Goal: Entertainment & Leisure: Browse casually

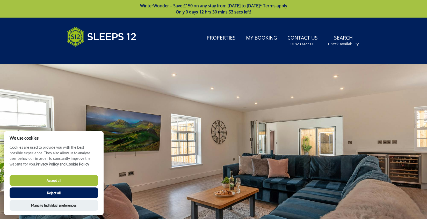
click at [77, 183] on button "Accept all" at bounding box center [54, 180] width 88 height 11
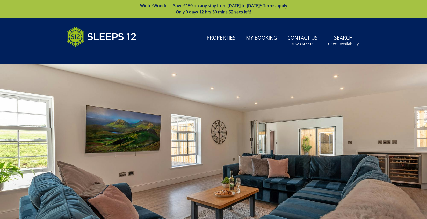
scroll to position [11, 0]
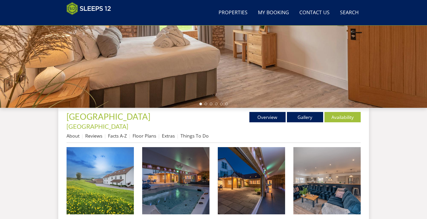
scroll to position [148, 0]
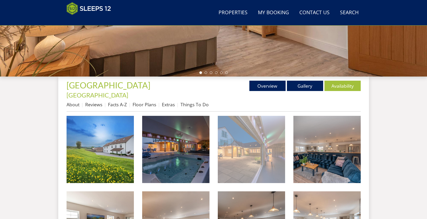
click at [258, 151] on img at bounding box center [251, 149] width 67 height 67
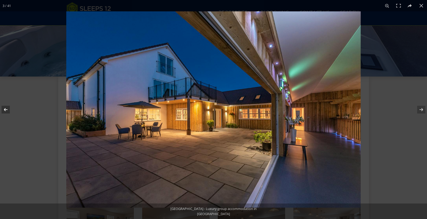
click at [8, 110] on button at bounding box center [9, 110] width 18 height 26
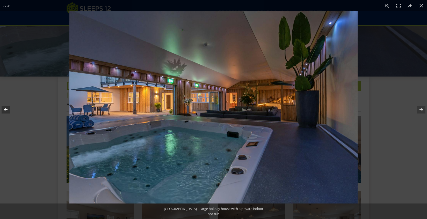
click at [8, 109] on button at bounding box center [9, 110] width 18 height 26
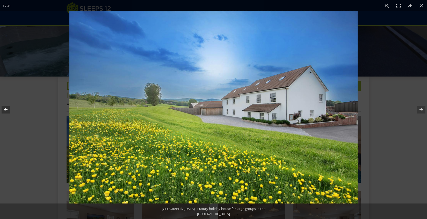
click at [8, 109] on button at bounding box center [9, 110] width 18 height 26
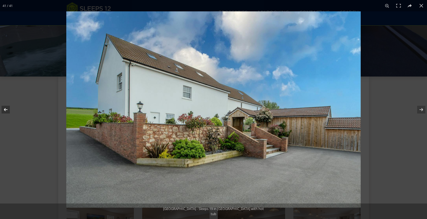
click at [8, 109] on button at bounding box center [9, 110] width 18 height 26
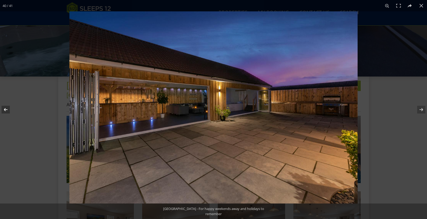
click at [8, 109] on button at bounding box center [9, 110] width 18 height 26
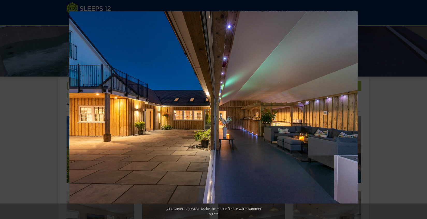
click at [8, 109] on button at bounding box center [9, 110] width 18 height 26
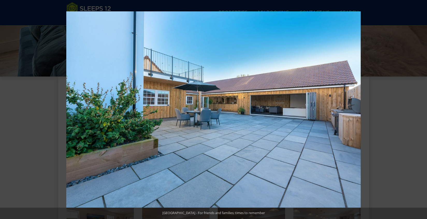
click at [8, 109] on button at bounding box center [9, 110] width 18 height 26
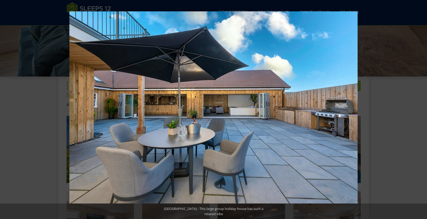
click at [8, 109] on button at bounding box center [9, 110] width 18 height 26
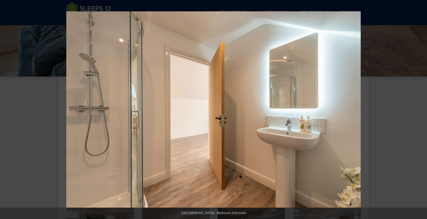
click at [8, 109] on button at bounding box center [9, 110] width 18 height 26
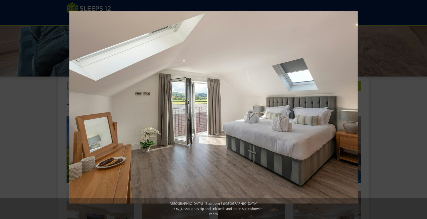
click at [8, 109] on button at bounding box center [9, 110] width 18 height 26
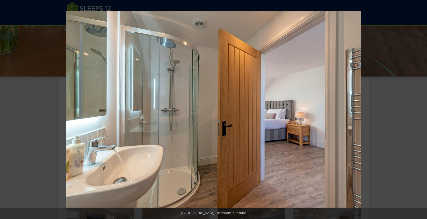
click at [8, 109] on button at bounding box center [9, 110] width 18 height 26
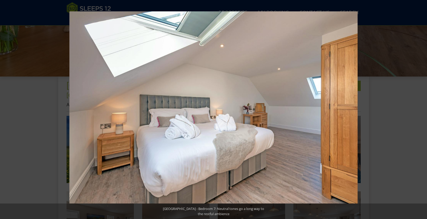
click at [8, 109] on button at bounding box center [9, 110] width 18 height 26
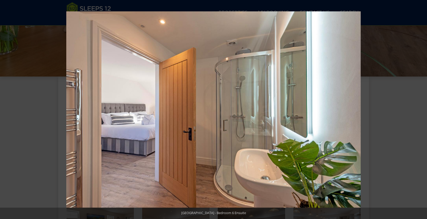
click at [8, 109] on button at bounding box center [9, 110] width 18 height 26
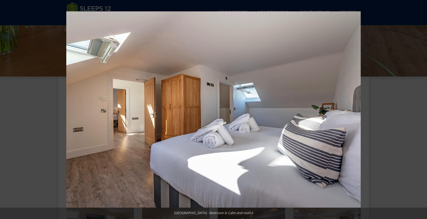
click at [8, 109] on button at bounding box center [9, 110] width 18 height 26
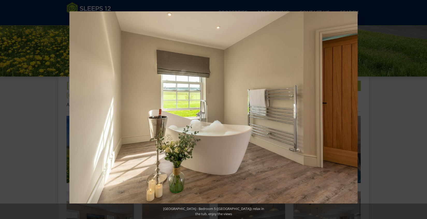
click at [8, 109] on button at bounding box center [9, 110] width 18 height 26
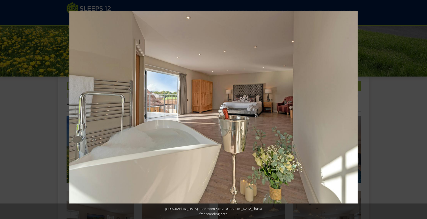
click at [8, 109] on button at bounding box center [9, 110] width 18 height 26
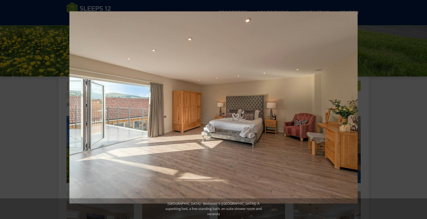
click at [8, 109] on button at bounding box center [9, 110] width 18 height 26
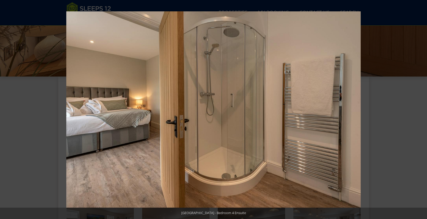
click at [8, 109] on button at bounding box center [9, 110] width 18 height 26
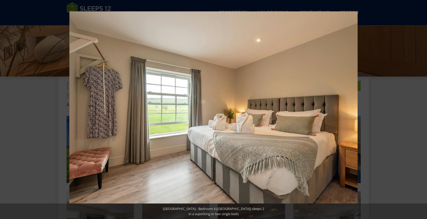
click at [8, 109] on button at bounding box center [9, 110] width 18 height 26
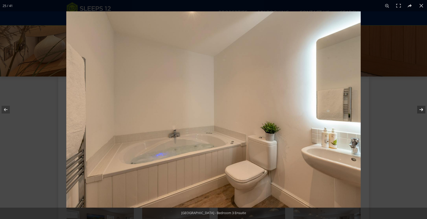
click at [421, 107] on button at bounding box center [417, 110] width 18 height 26
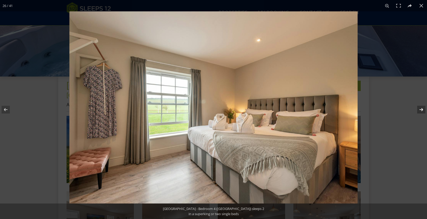
click at [424, 109] on button at bounding box center [417, 110] width 18 height 26
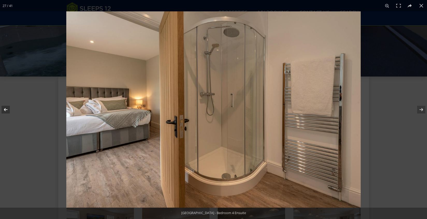
click at [3, 110] on button at bounding box center [9, 110] width 18 height 26
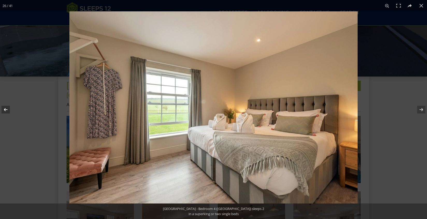
click at [3, 110] on button at bounding box center [9, 110] width 18 height 26
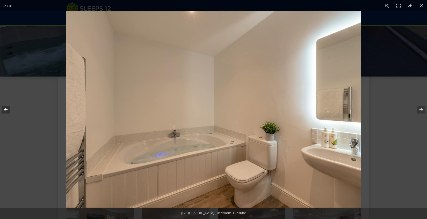
click at [3, 110] on button at bounding box center [9, 110] width 18 height 26
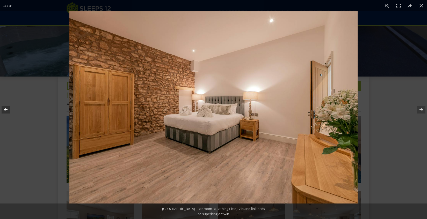
click at [3, 110] on button at bounding box center [9, 110] width 18 height 26
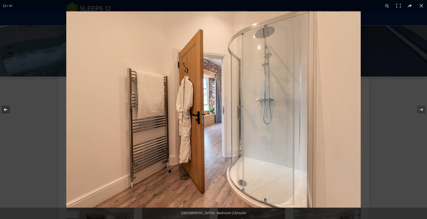
click at [3, 110] on button at bounding box center [9, 110] width 18 height 26
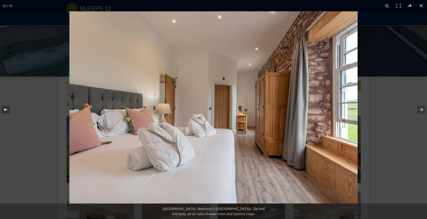
click at [3, 110] on button at bounding box center [9, 110] width 18 height 26
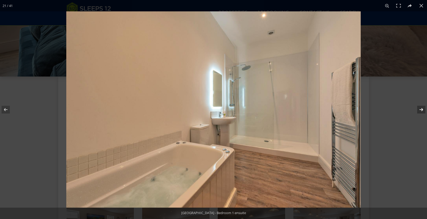
click at [419, 112] on button at bounding box center [417, 110] width 18 height 26
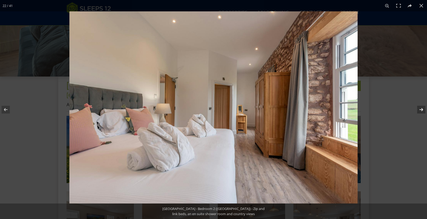
click at [419, 112] on button at bounding box center [417, 110] width 18 height 26
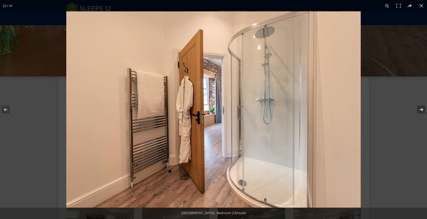
click at [419, 112] on button at bounding box center [417, 110] width 18 height 26
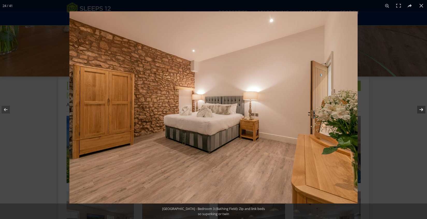
click at [419, 112] on button at bounding box center [417, 110] width 18 height 26
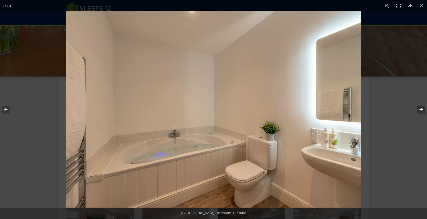
click at [419, 112] on button at bounding box center [417, 110] width 18 height 26
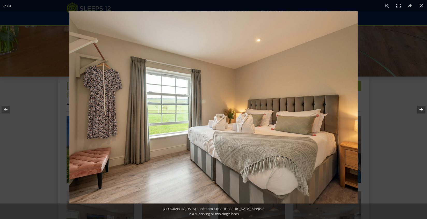
click at [419, 112] on button at bounding box center [417, 110] width 18 height 26
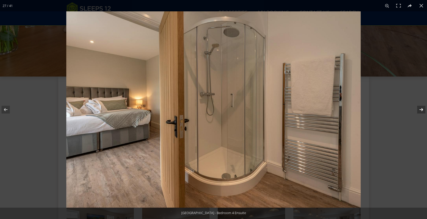
click at [419, 112] on button at bounding box center [417, 110] width 18 height 26
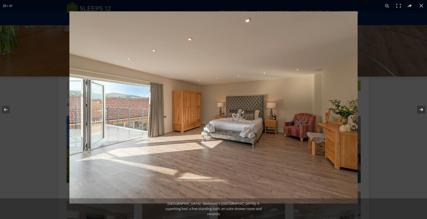
click at [419, 112] on button at bounding box center [417, 110] width 18 height 26
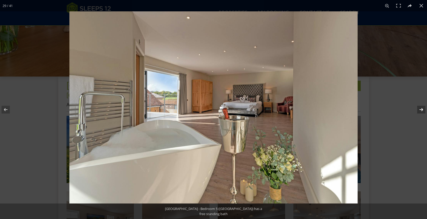
click at [419, 112] on button at bounding box center [417, 110] width 18 height 26
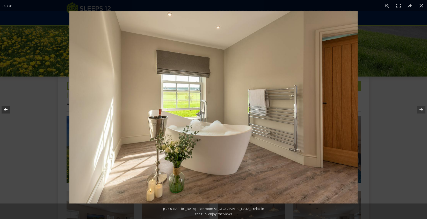
click at [5, 107] on button at bounding box center [9, 110] width 18 height 26
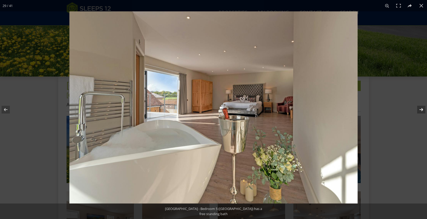
click at [426, 109] on button at bounding box center [417, 110] width 18 height 26
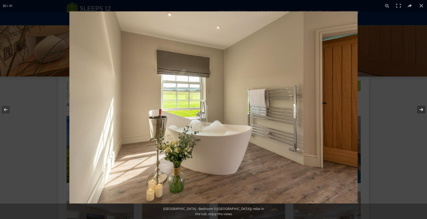
click at [426, 109] on button at bounding box center [417, 110] width 18 height 26
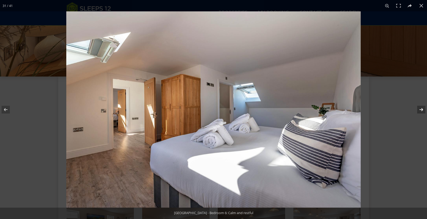
click at [426, 109] on button at bounding box center [417, 110] width 18 height 26
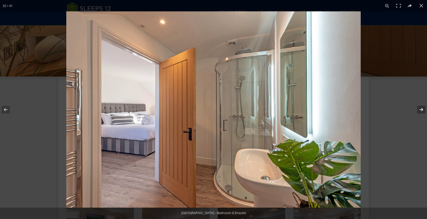
click at [426, 109] on button at bounding box center [417, 110] width 18 height 26
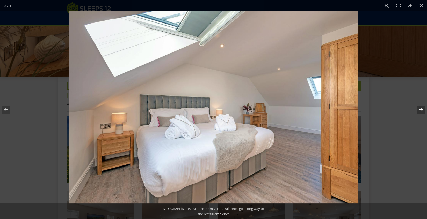
click at [426, 109] on button at bounding box center [417, 110] width 18 height 26
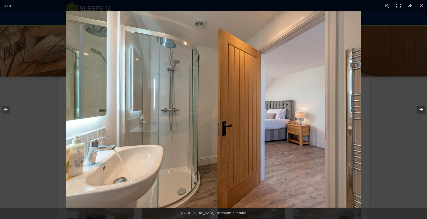
click at [426, 109] on button at bounding box center [417, 110] width 18 height 26
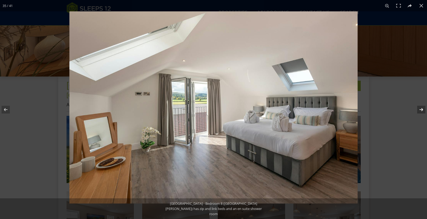
click at [426, 109] on button at bounding box center [417, 110] width 18 height 26
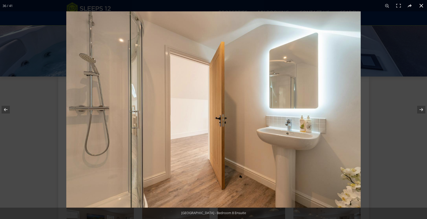
click at [422, 6] on button at bounding box center [420, 5] width 11 height 11
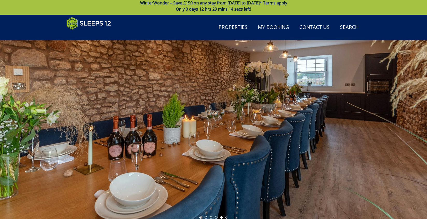
scroll to position [0, 0]
